Goal: Transaction & Acquisition: Book appointment/travel/reservation

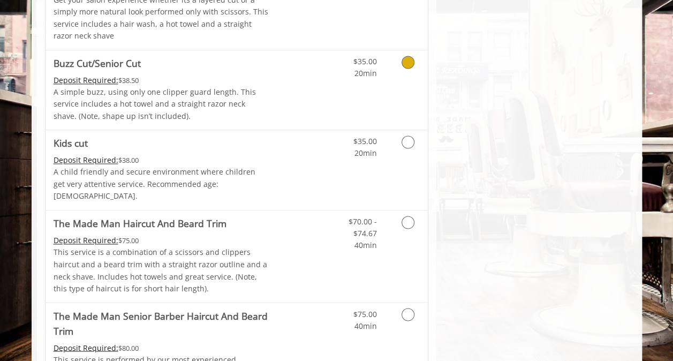
scroll to position [749, 0]
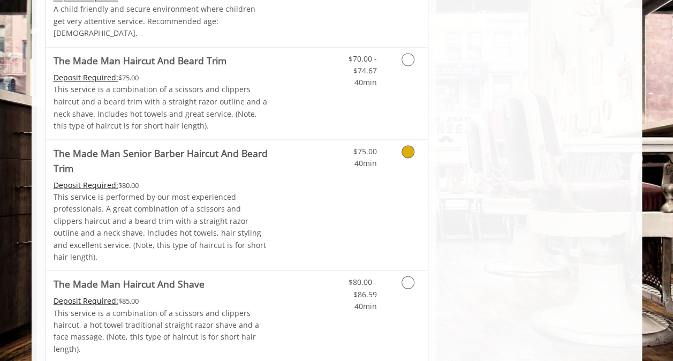
click at [391, 152] on div "Grooming services" at bounding box center [405, 154] width 43 height 29
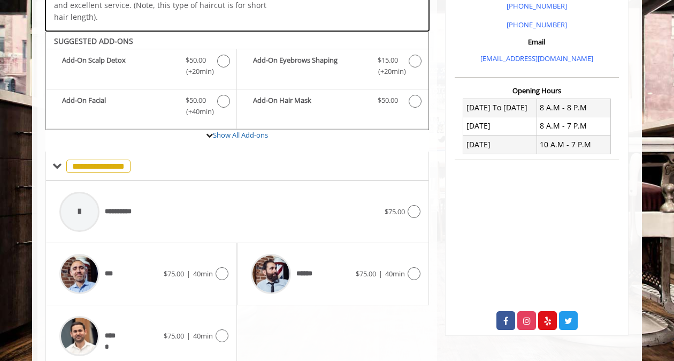
scroll to position [349, 0]
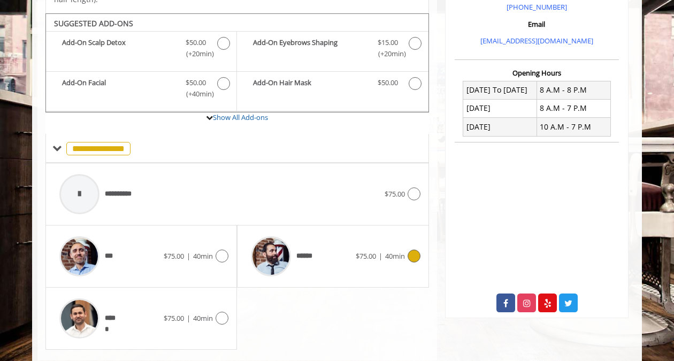
click at [368, 247] on div "****** $75.00 | 40min" at bounding box center [333, 256] width 174 height 51
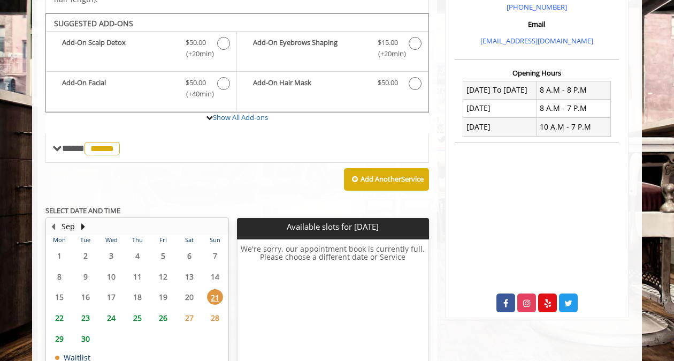
scroll to position [349, 0]
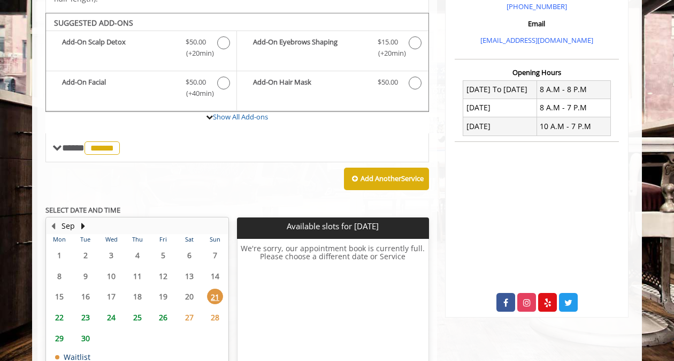
click at [113, 309] on span "24" at bounding box center [111, 317] width 16 height 16
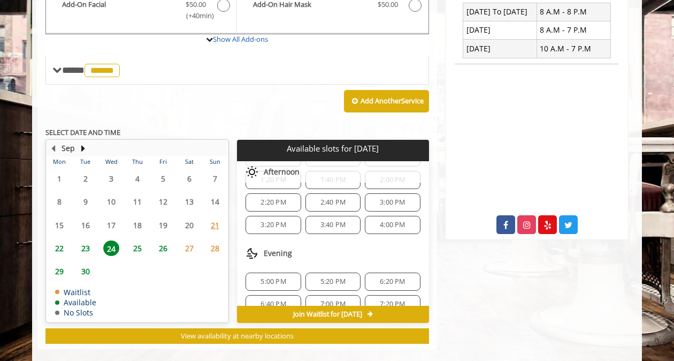
scroll to position [135, 0]
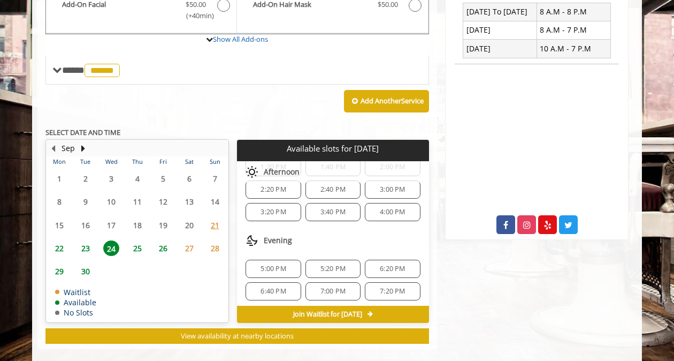
click at [133, 240] on span "25" at bounding box center [138, 248] width 16 height 16
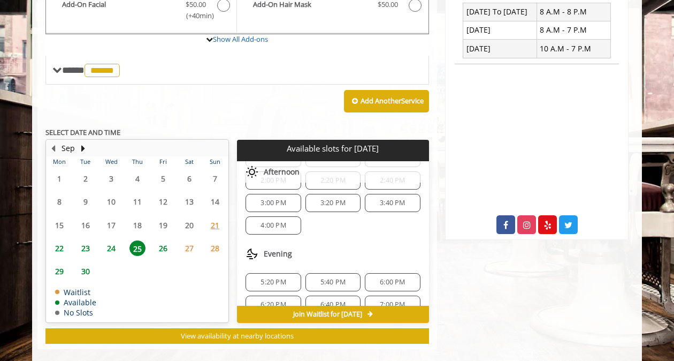
scroll to position [161, 0]
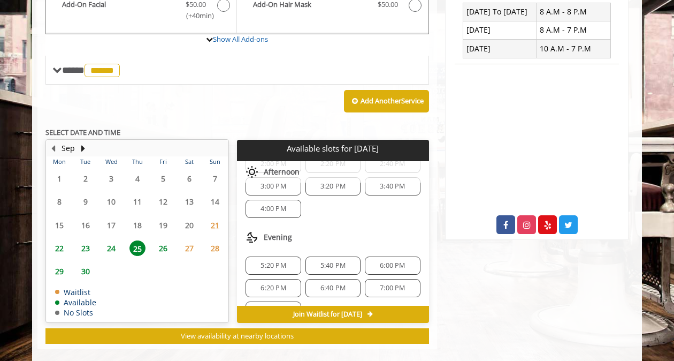
click at [111, 240] on span "24" at bounding box center [111, 248] width 16 height 16
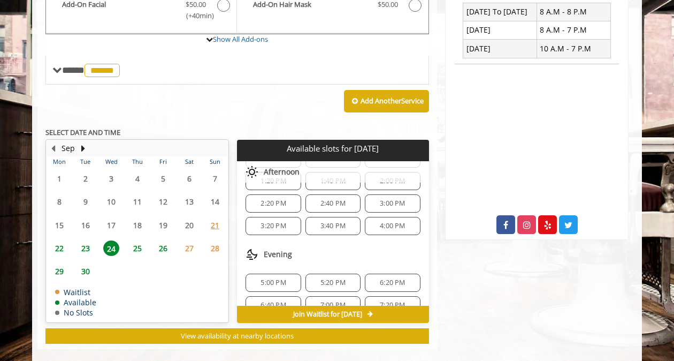
scroll to position [135, 0]
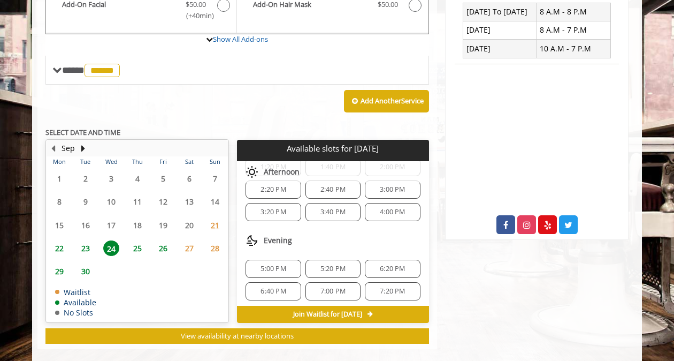
click at [136, 240] on span "25" at bounding box center [138, 248] width 16 height 16
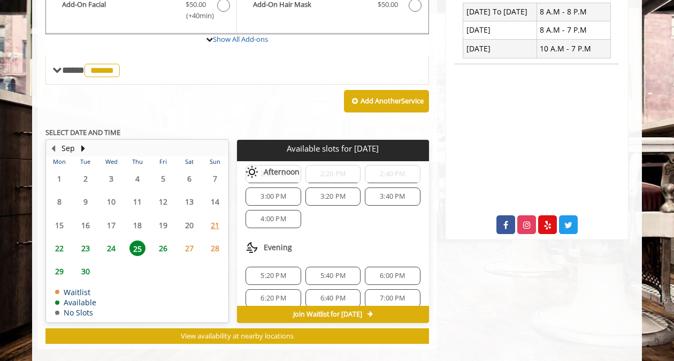
scroll to position [161, 0]
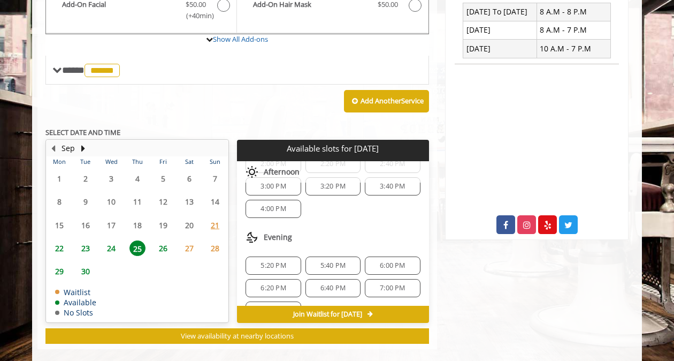
click at [272, 261] on span "5:20 PM" at bounding box center [273, 265] width 25 height 9
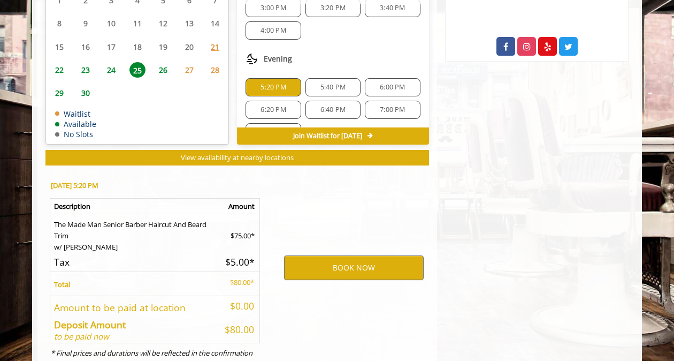
scroll to position [630, 0]
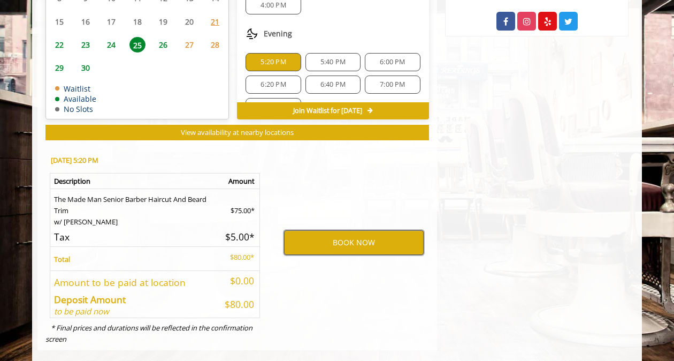
click at [328, 230] on button "BOOK NOW" at bounding box center [354, 242] width 140 height 25
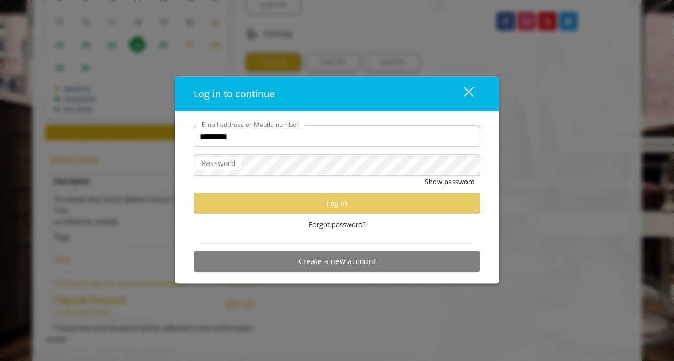
type input "**********"
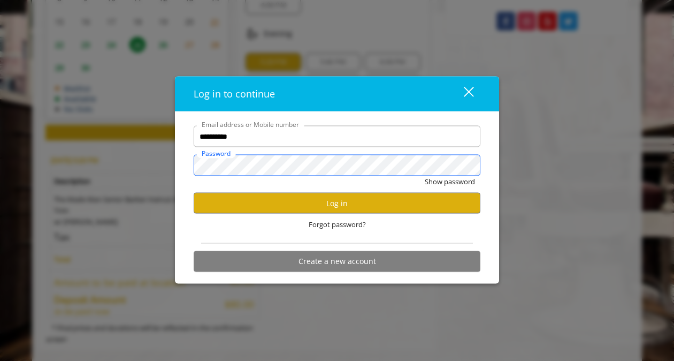
click at [425, 176] on button "Show password" at bounding box center [450, 181] width 50 height 11
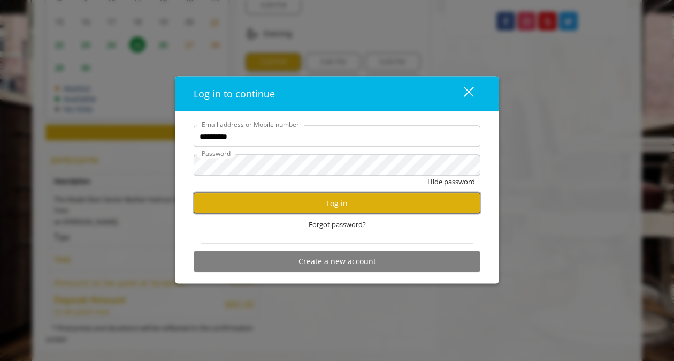
click at [331, 209] on button "Log in" at bounding box center [337, 203] width 287 height 21
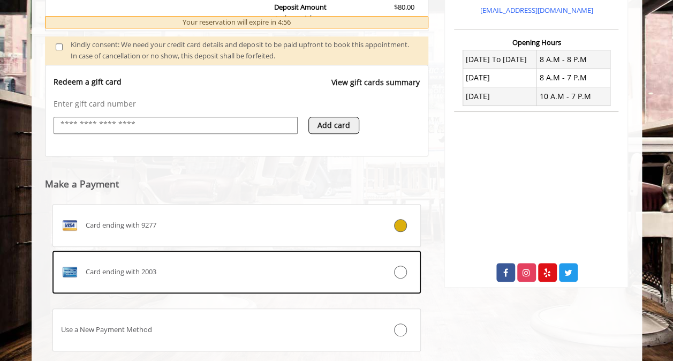
scroll to position [446, 0]
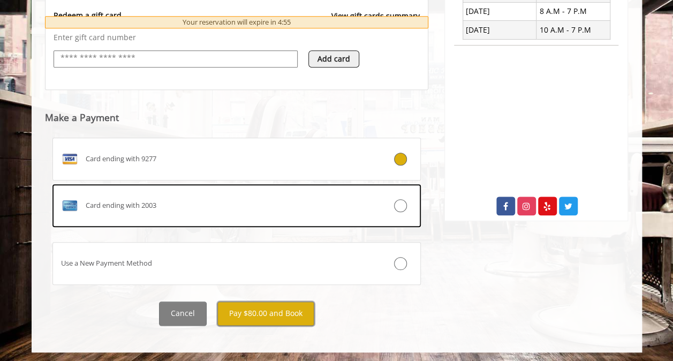
click at [281, 320] on button "Pay $80.00 and Book" at bounding box center [265, 313] width 97 height 24
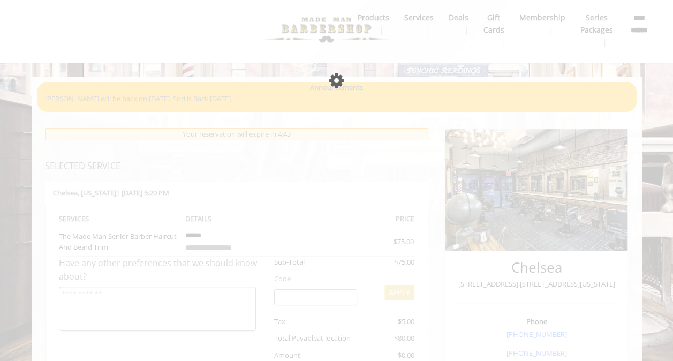
scroll to position [0, 0]
